Goal: Find specific page/section: Find specific page/section

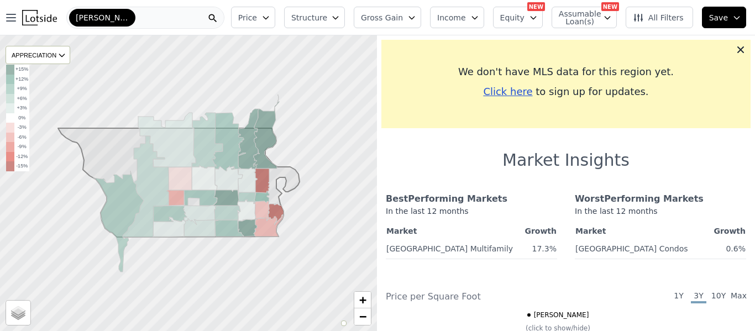
click at [178, 23] on div "[PERSON_NAME]" at bounding box center [145, 18] width 158 height 22
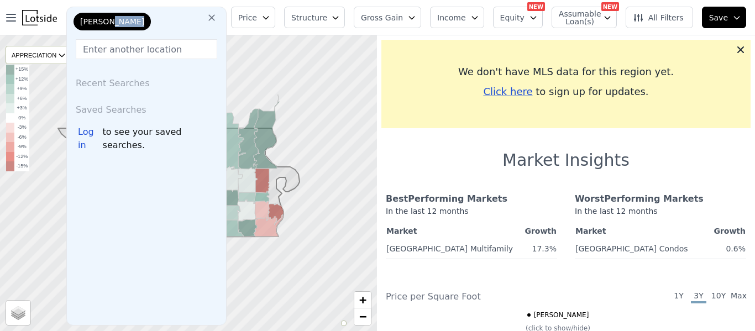
click at [178, 23] on div "[PERSON_NAME]" at bounding box center [126, 24] width 110 height 22
click at [215, 23] on icon at bounding box center [211, 17] width 11 height 11
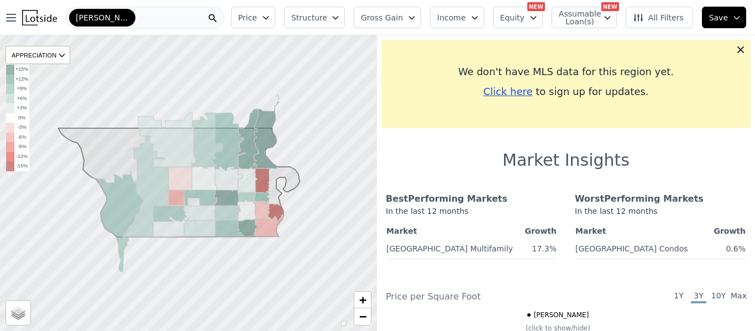
click at [196, 12] on div "[PERSON_NAME]" at bounding box center [145, 18] width 158 height 22
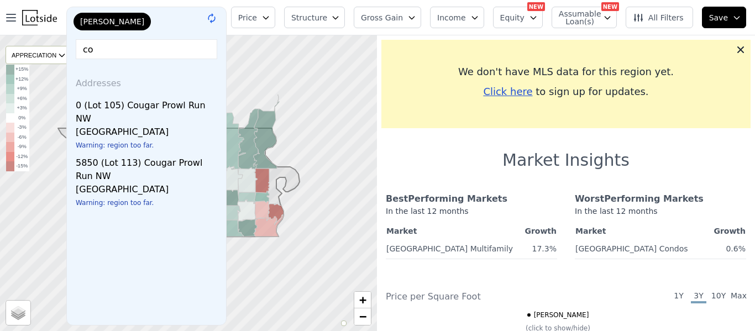
type input "c"
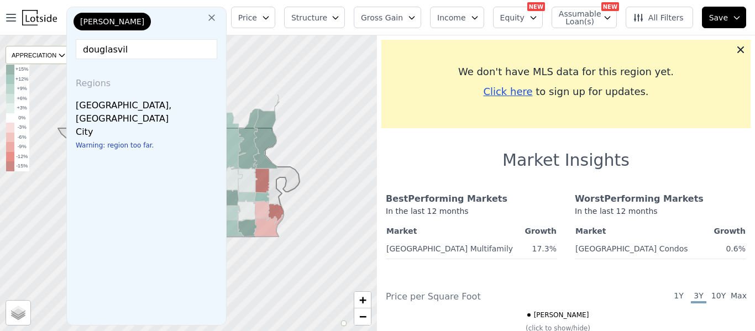
type input "douglasvil"
click at [130, 111] on div "[GEOGRAPHIC_DATA], [GEOGRAPHIC_DATA]" at bounding box center [149, 109] width 146 height 31
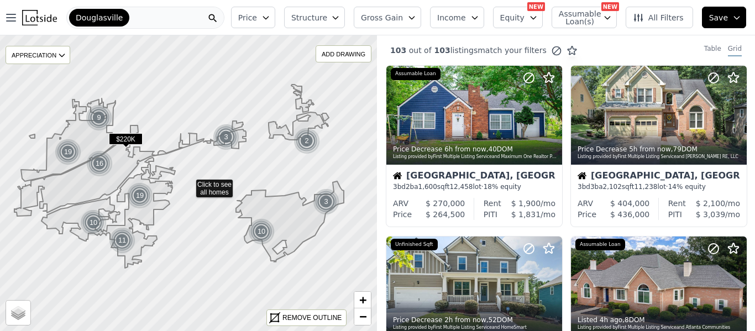
click at [644, 21] on icon at bounding box center [638, 17] width 11 height 11
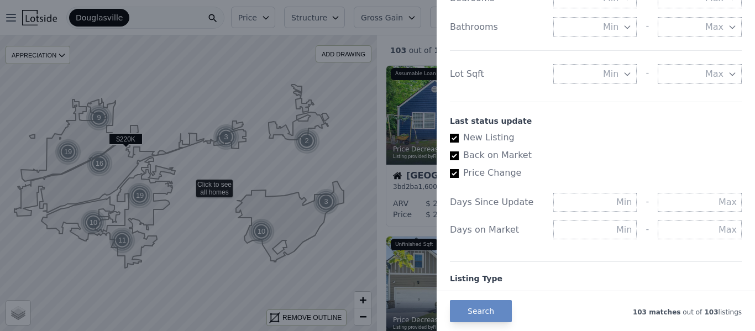
scroll to position [536, 0]
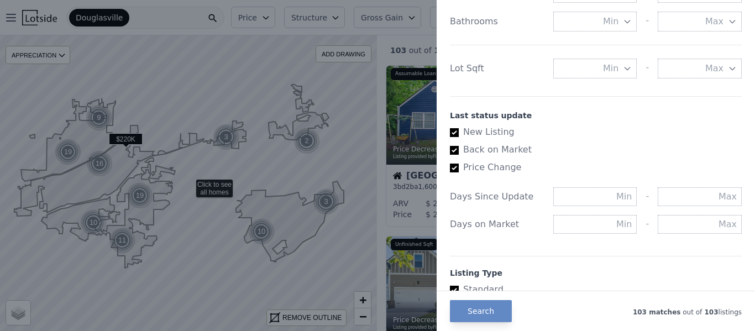
click at [459, 150] on label "Back on Market" at bounding box center [591, 149] width 283 height 13
click at [459, 150] on input "Back on Market" at bounding box center [454, 150] width 9 height 9
checkbox input "false"
click at [452, 131] on input "New Listing" at bounding box center [454, 132] width 9 height 9
checkbox input "false"
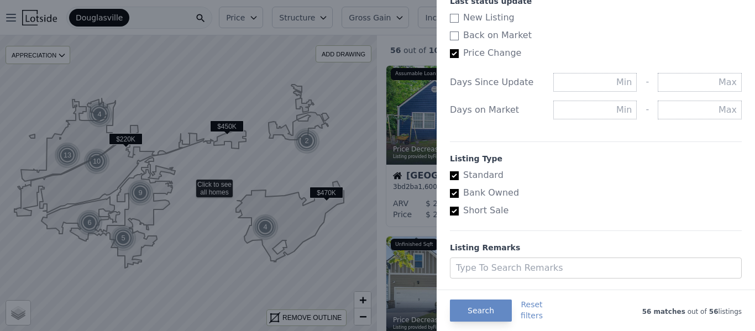
scroll to position [652, 0]
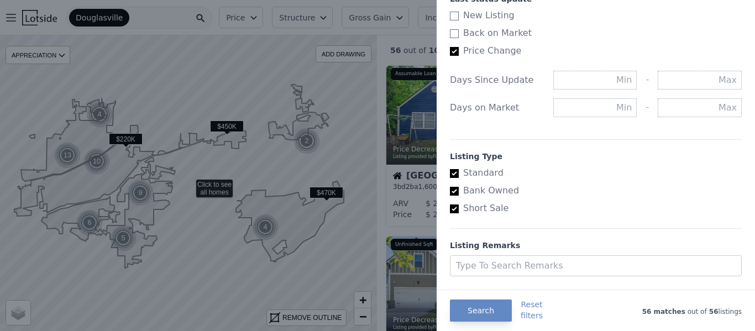
click at [450, 193] on input "Bank Owned" at bounding box center [454, 191] width 9 height 9
checkbox input "false"
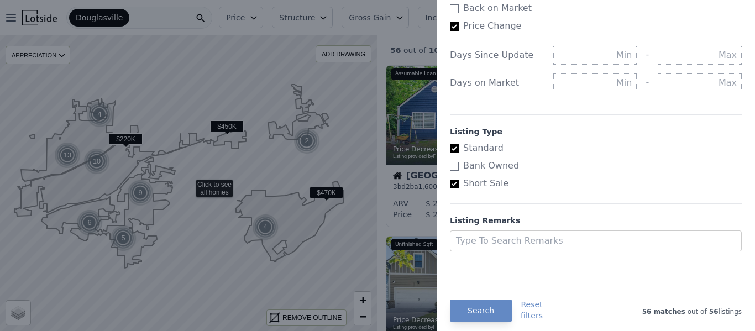
click at [465, 314] on button "Search" at bounding box center [481, 310] width 62 height 22
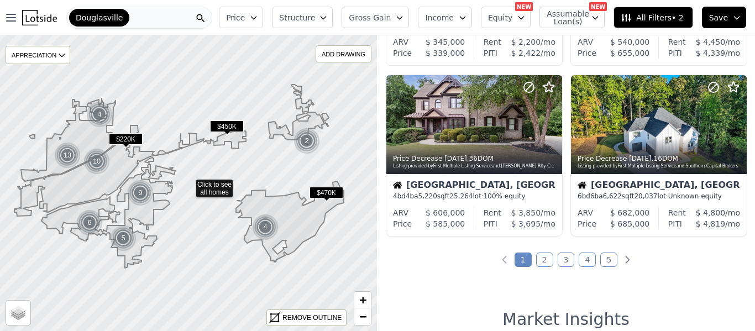
scroll to position [810, 0]
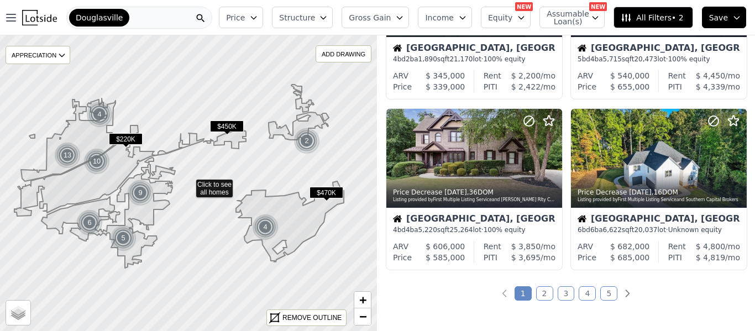
click at [542, 298] on link "2" at bounding box center [544, 293] width 17 height 14
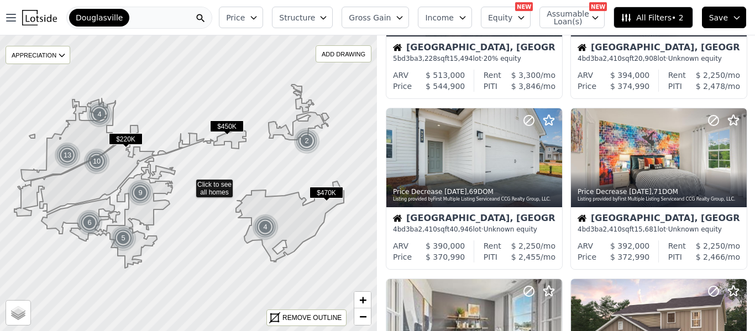
scroll to position [292, 0]
